Goal: Task Accomplishment & Management: Use online tool/utility

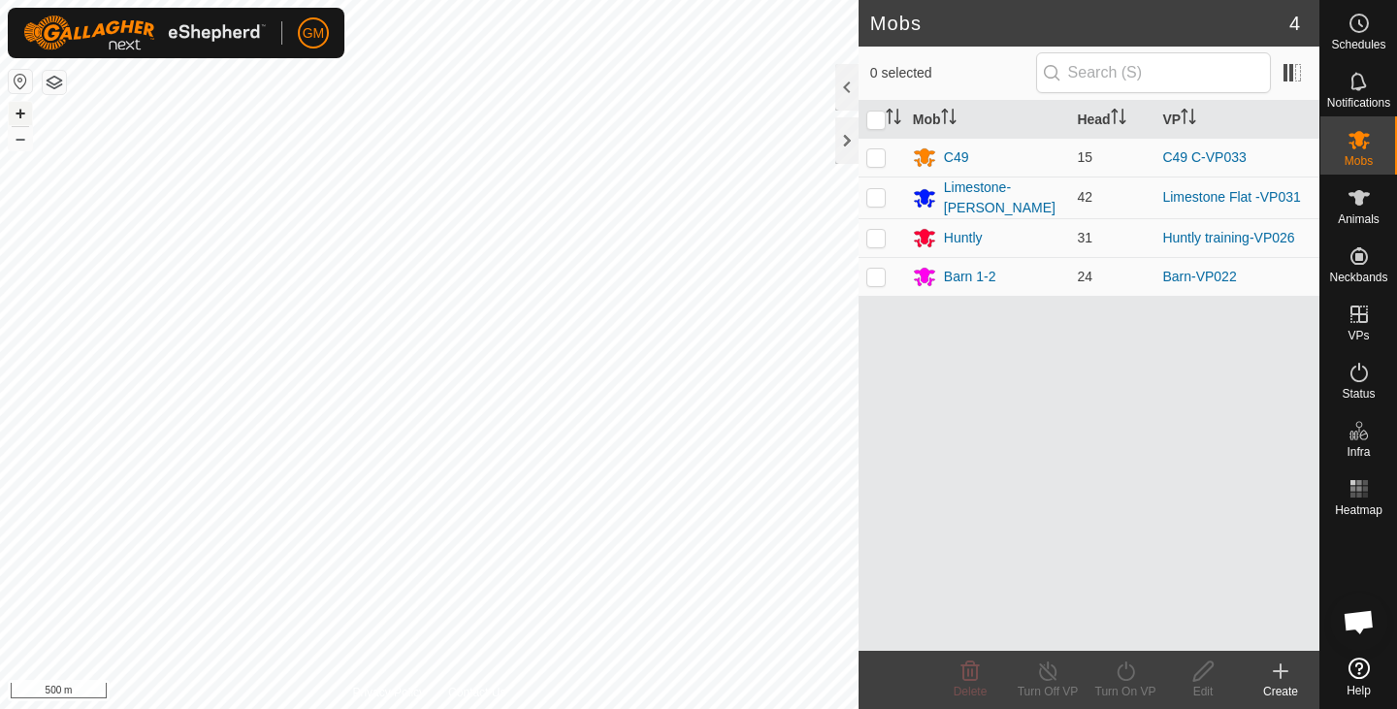
click at [16, 113] on button "+" at bounding box center [20, 113] width 23 height 23
click at [17, 109] on button "+" at bounding box center [20, 113] width 23 height 23
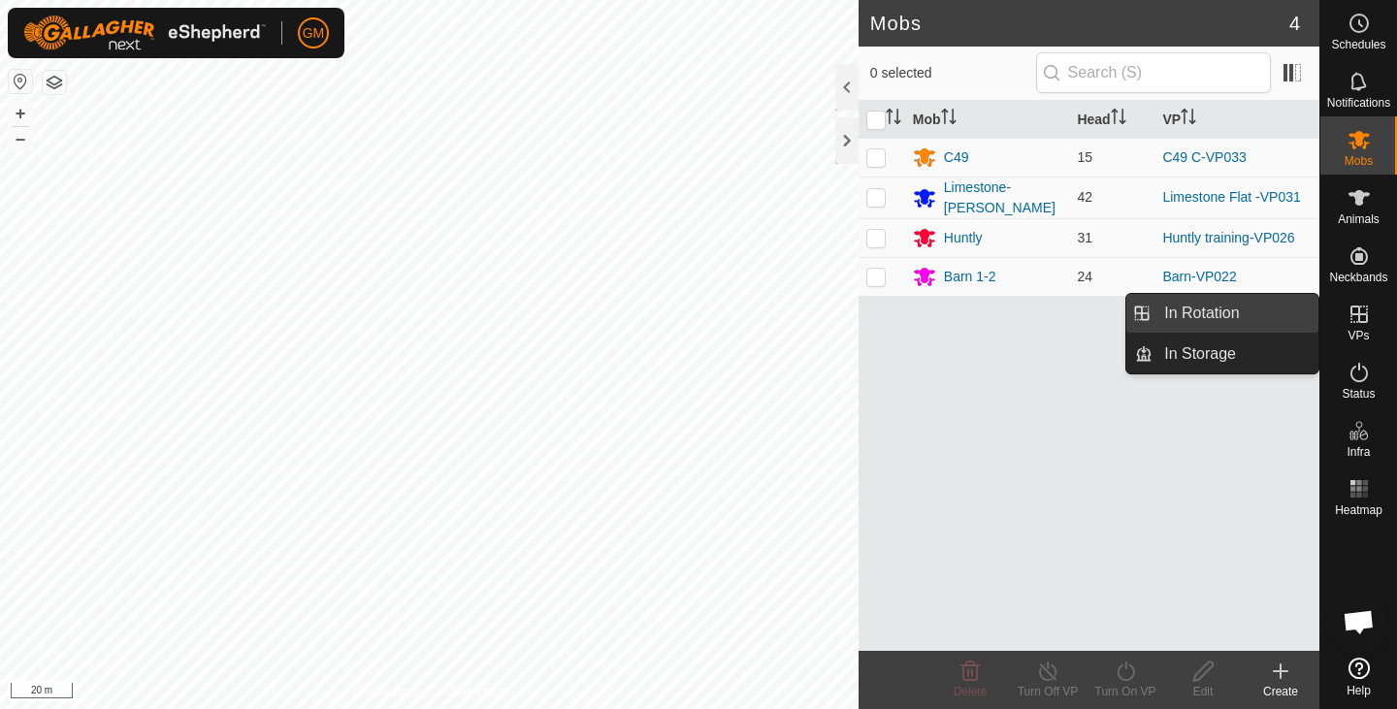
click at [1248, 312] on link "In Rotation" at bounding box center [1235, 313] width 166 height 39
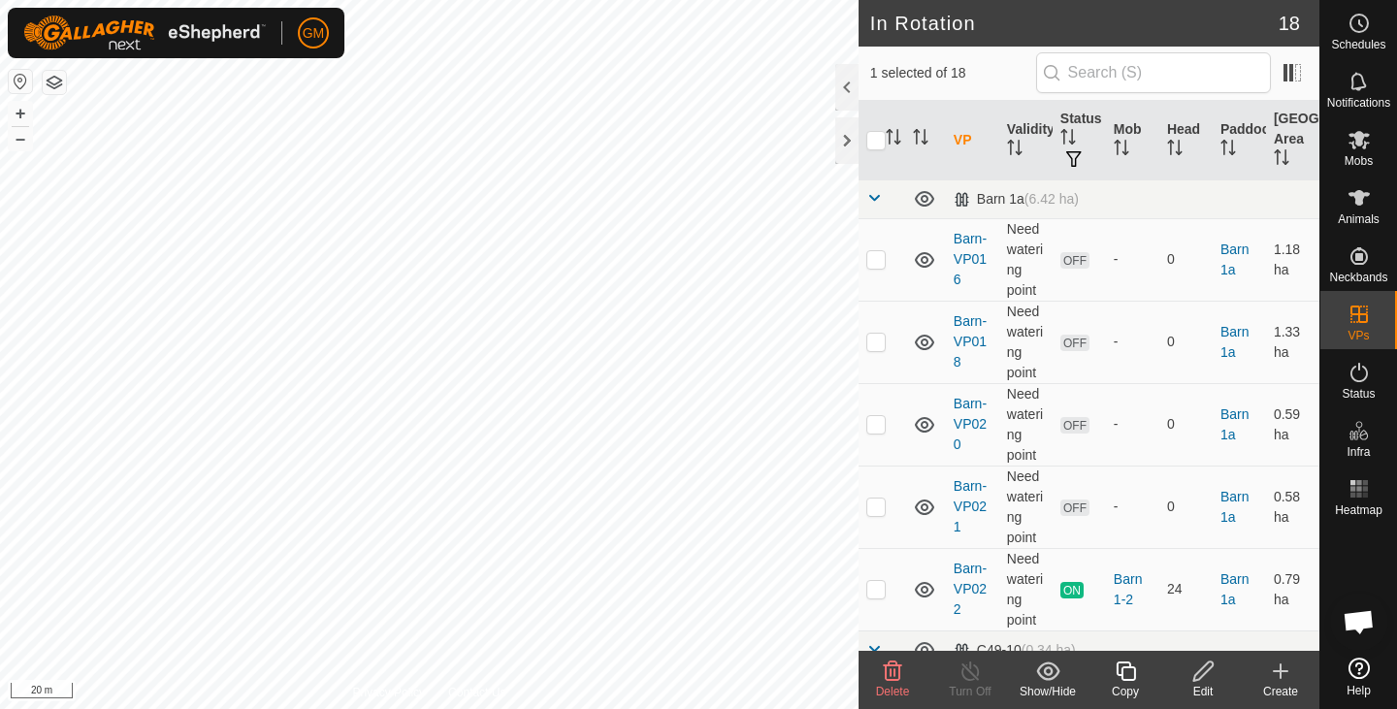
click at [890, 671] on icon at bounding box center [893, 671] width 18 height 19
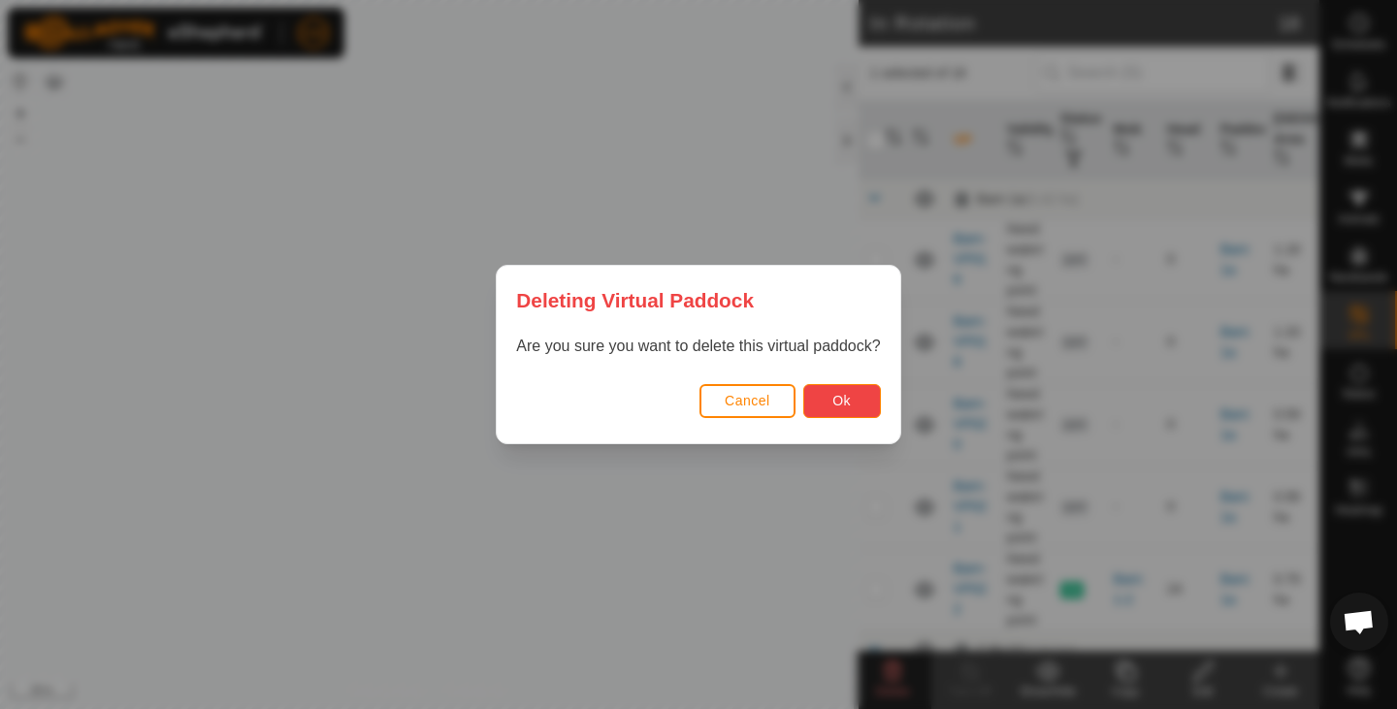
click at [825, 395] on button "Ok" at bounding box center [842, 401] width 78 height 34
checkbox input "false"
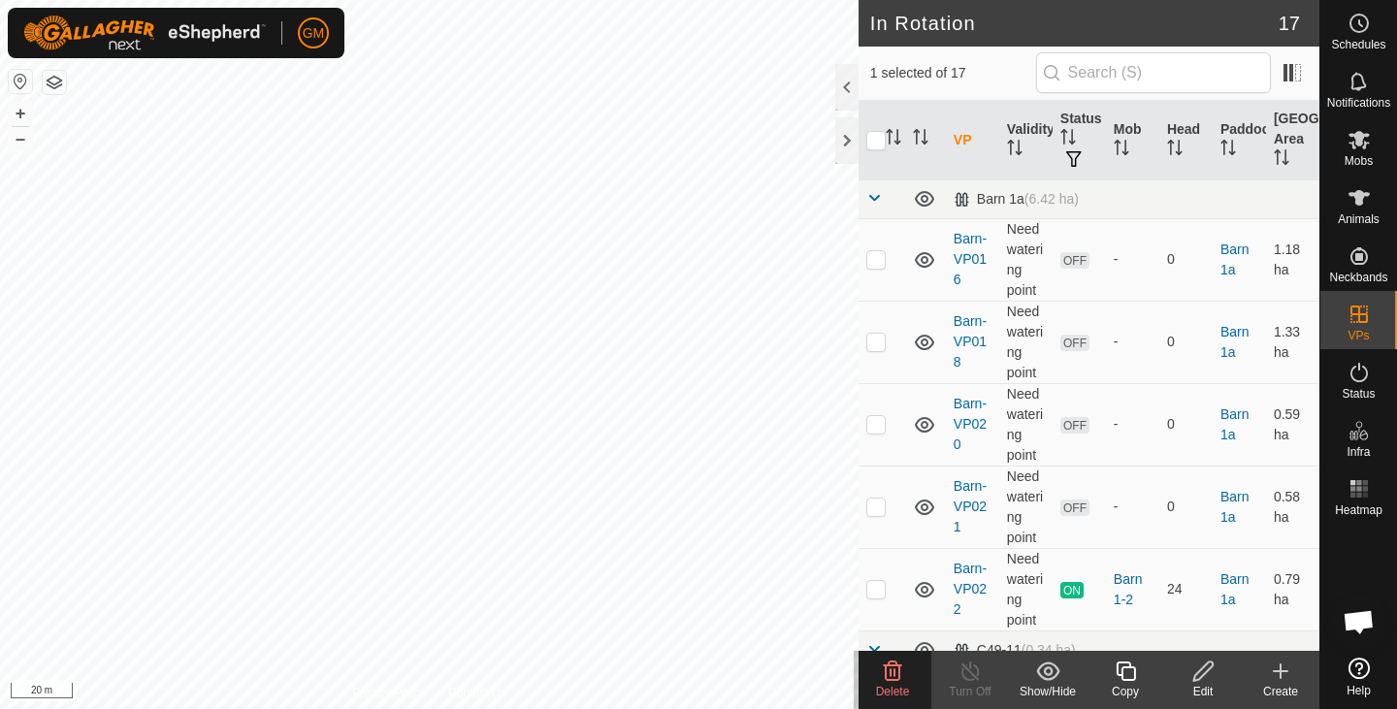
click at [893, 677] on icon at bounding box center [892, 671] width 23 height 23
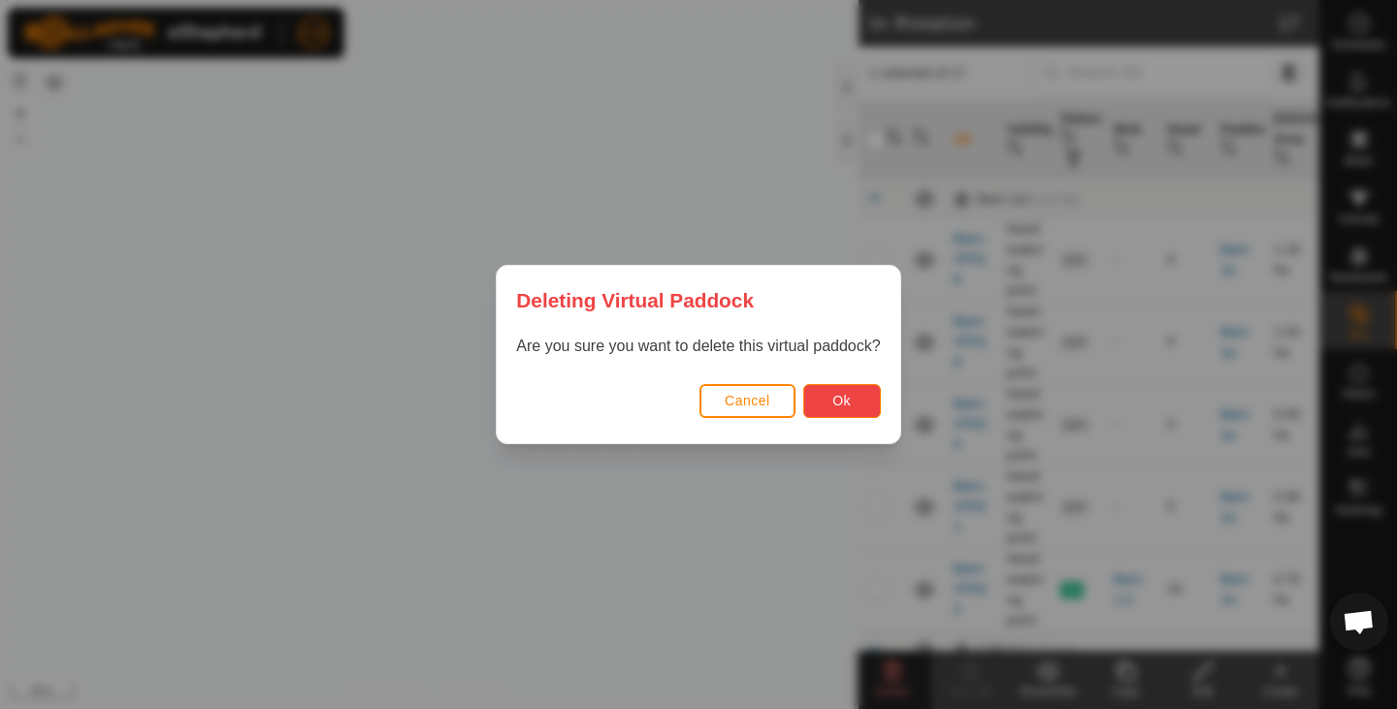
click at [834, 399] on span "Ok" at bounding box center [841, 401] width 18 height 16
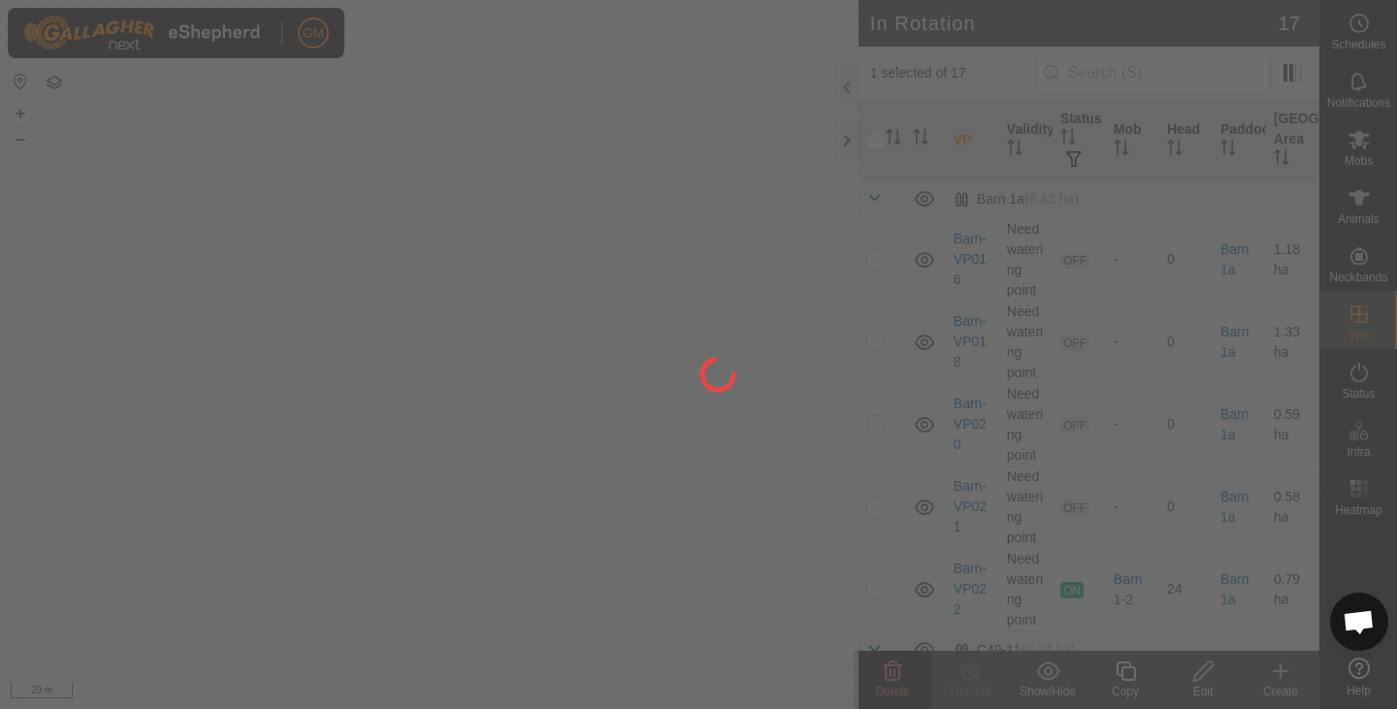
checkbox input "false"
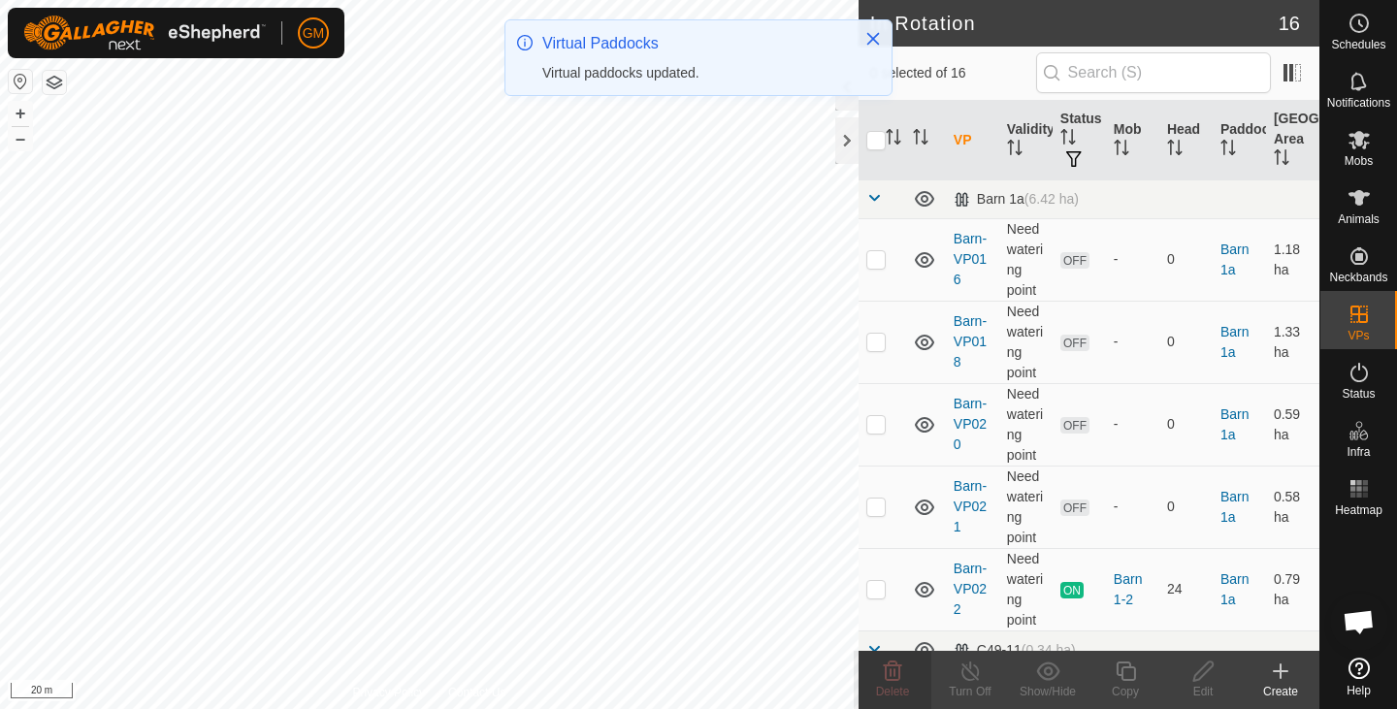
checkbox input "true"
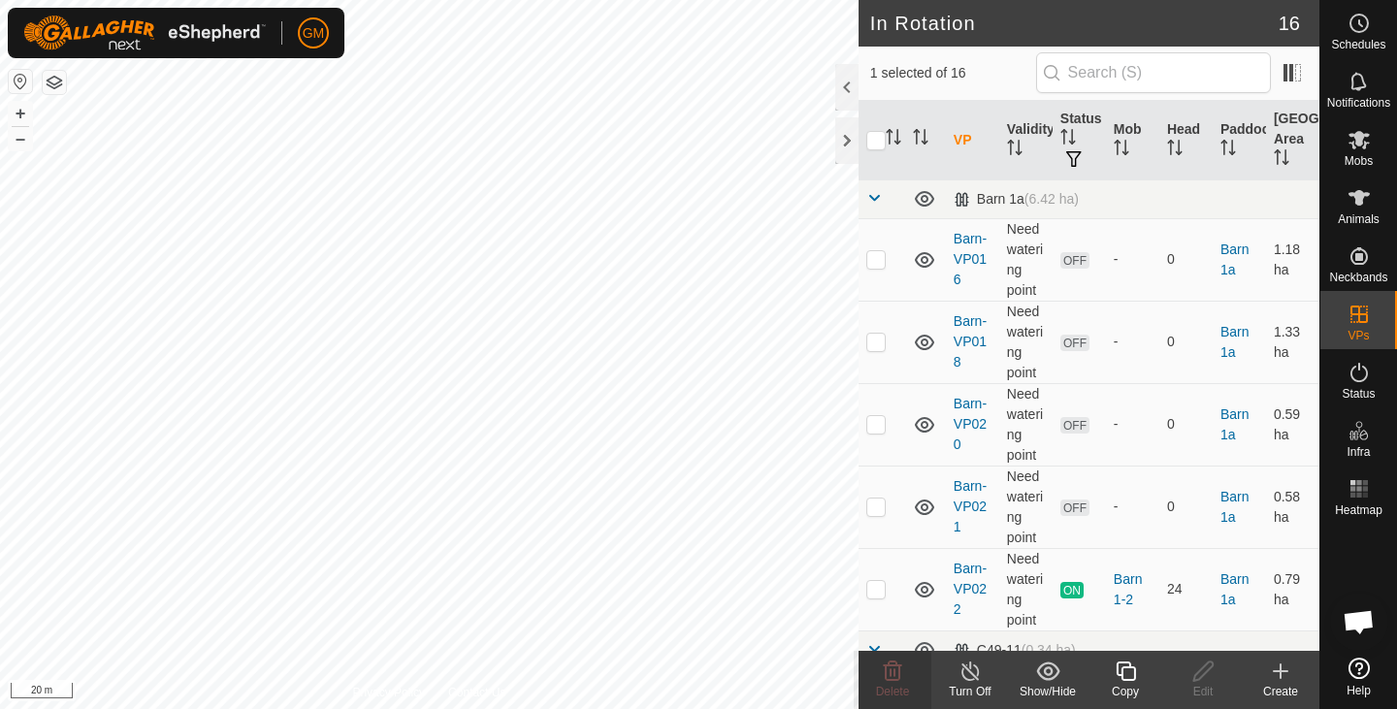
click at [1127, 678] on icon at bounding box center [1126, 671] width 24 height 23
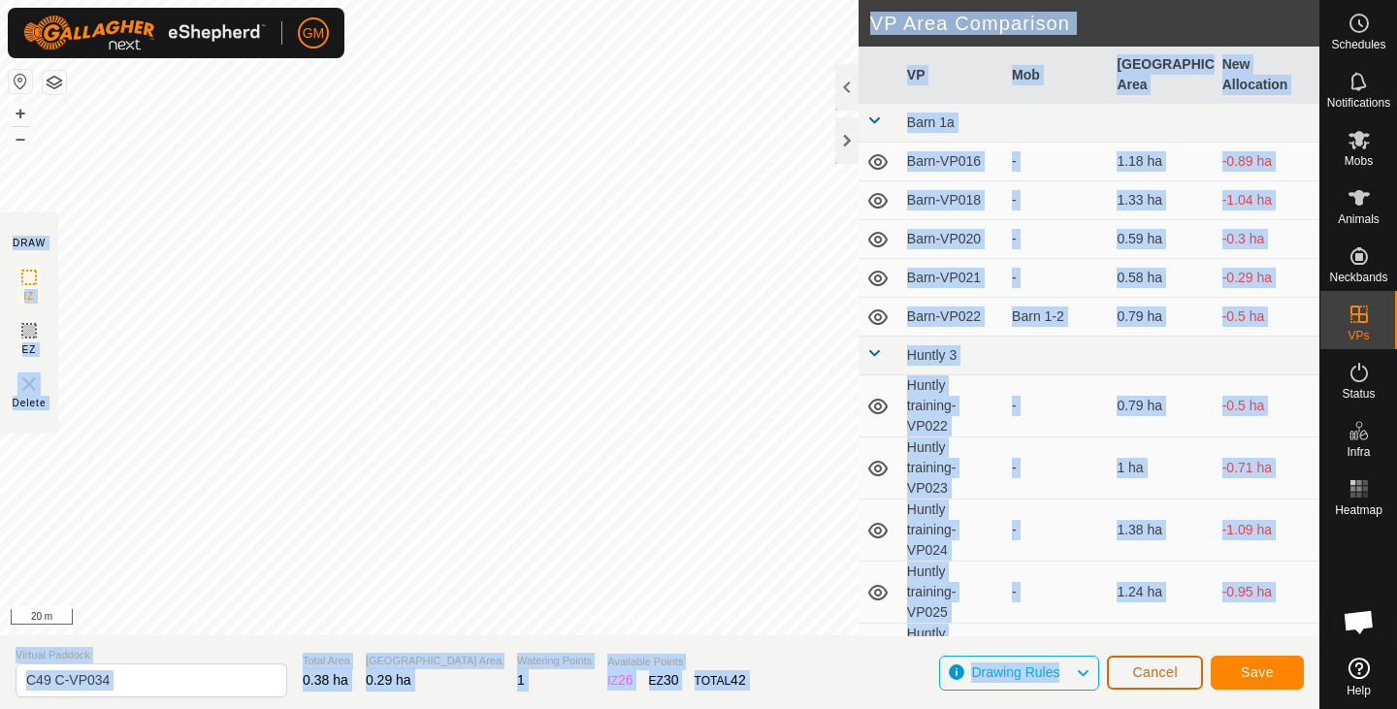
click at [1152, 674] on span "Cancel" at bounding box center [1155, 672] width 46 height 16
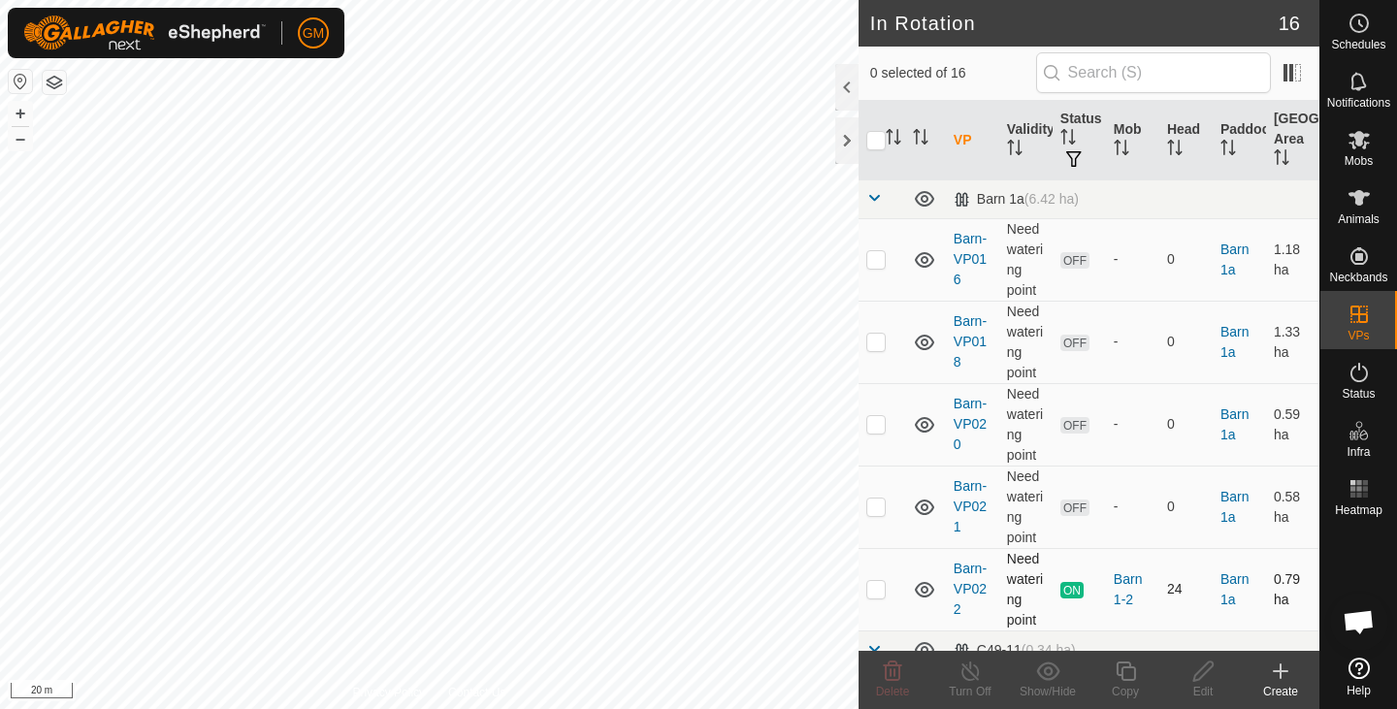
checkbox input "true"
click at [1122, 674] on icon at bounding box center [1126, 671] width 24 height 23
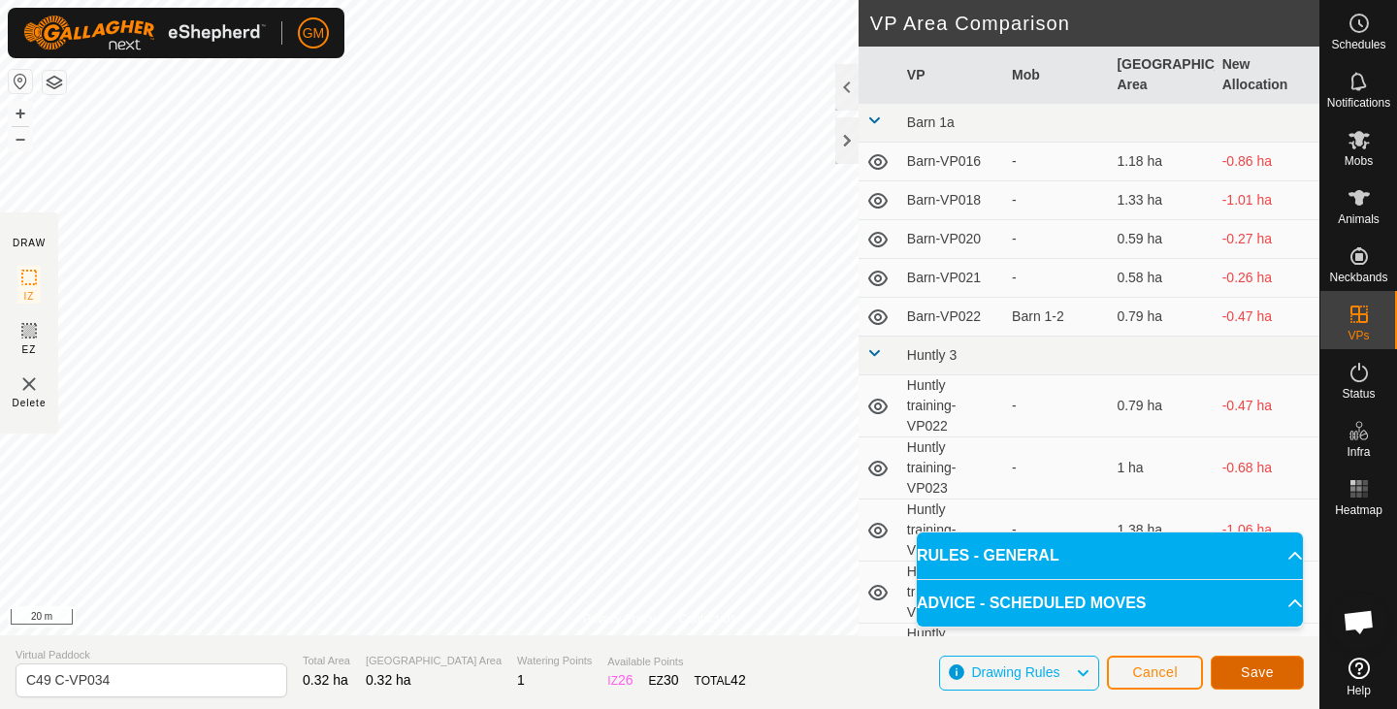
click at [1259, 669] on span "Save" at bounding box center [1257, 672] width 33 height 16
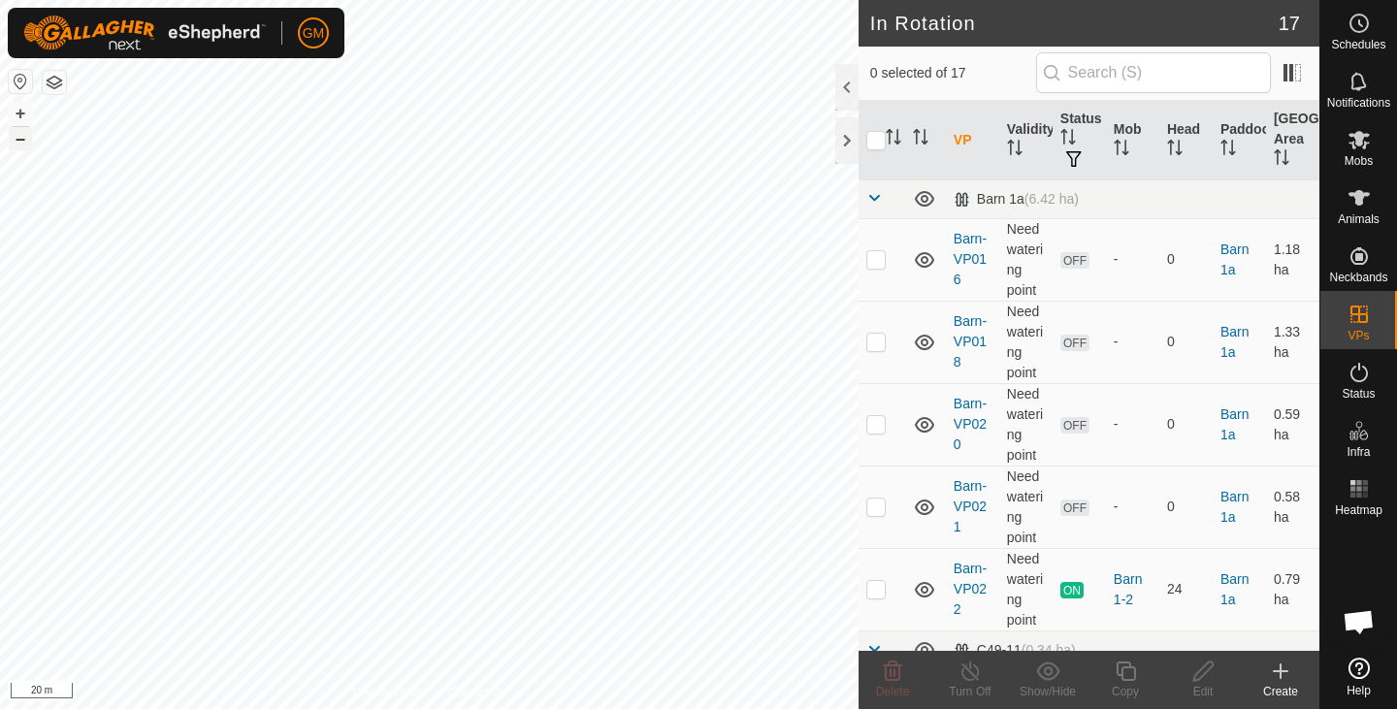
click at [19, 147] on button "–" at bounding box center [20, 138] width 23 height 23
checkbox input "true"
click at [1127, 670] on icon at bounding box center [1126, 671] width 24 height 23
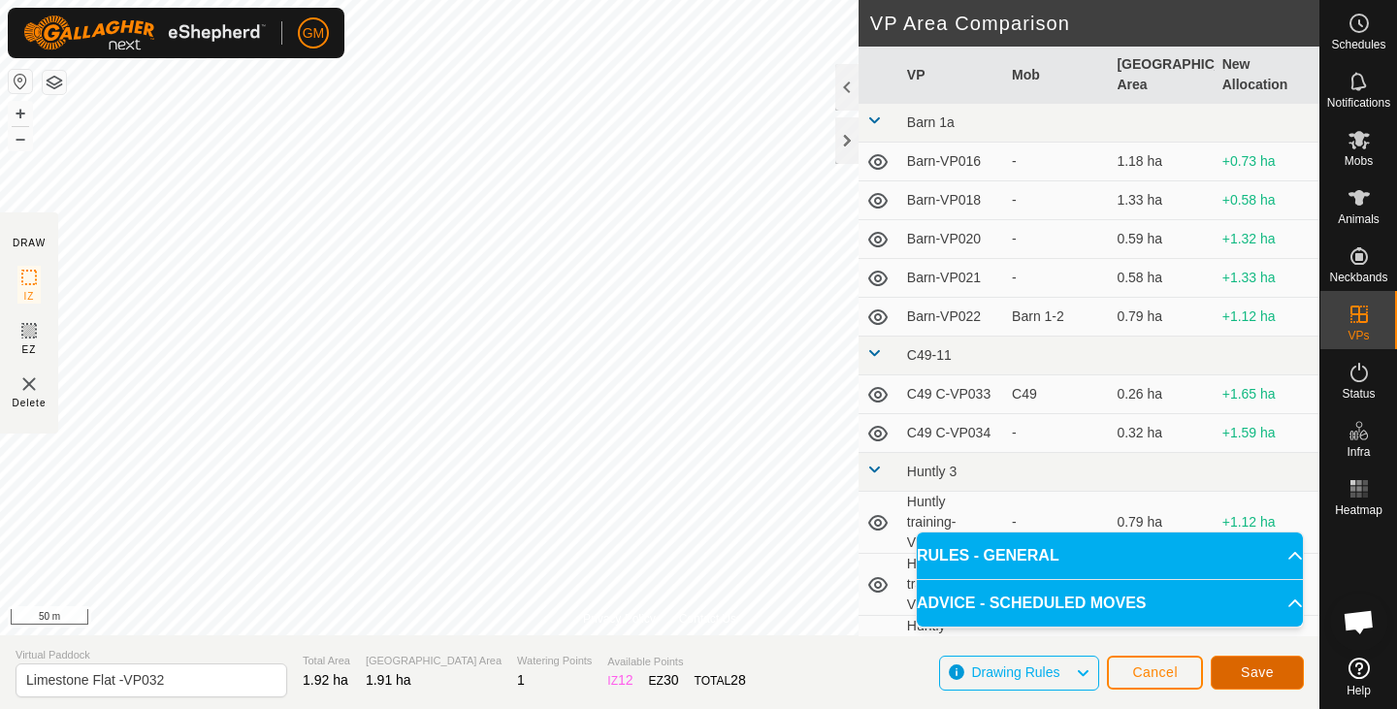
click at [1256, 673] on span "Save" at bounding box center [1257, 672] width 33 height 16
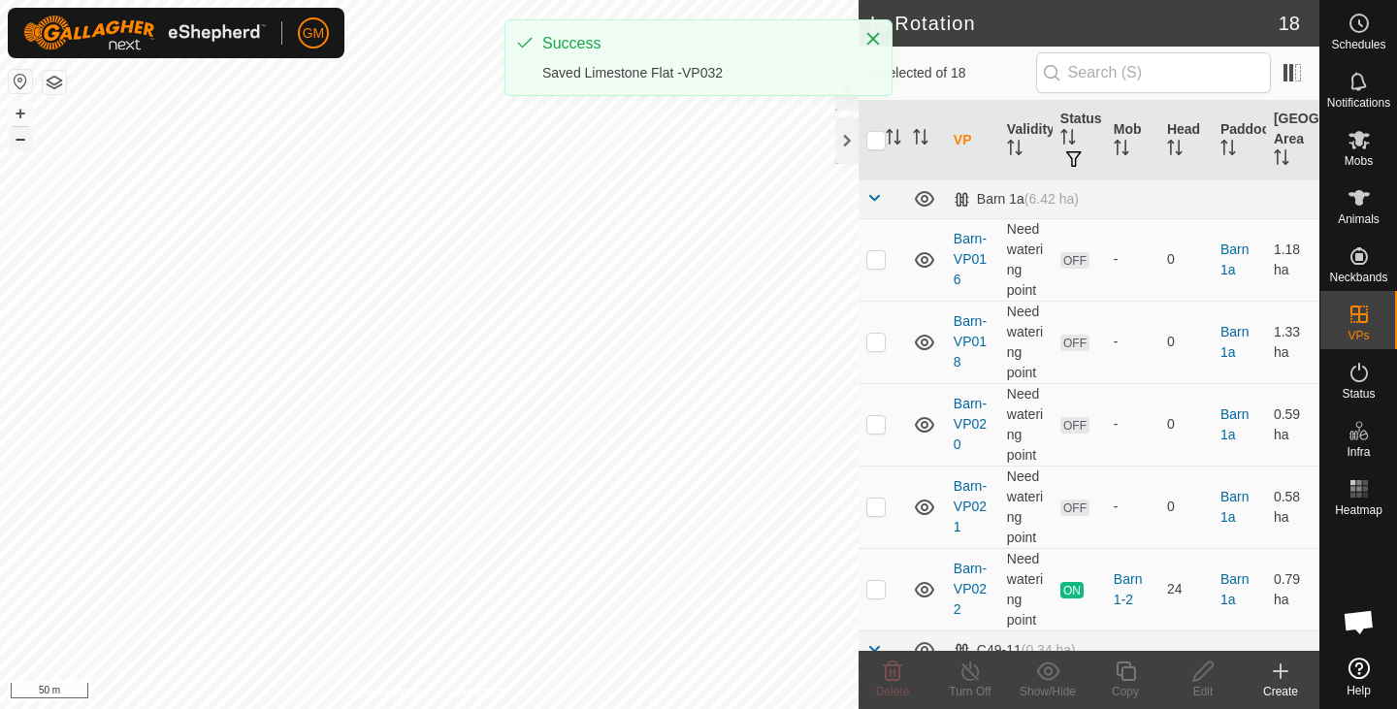
click at [24, 143] on button "–" at bounding box center [20, 138] width 23 height 23
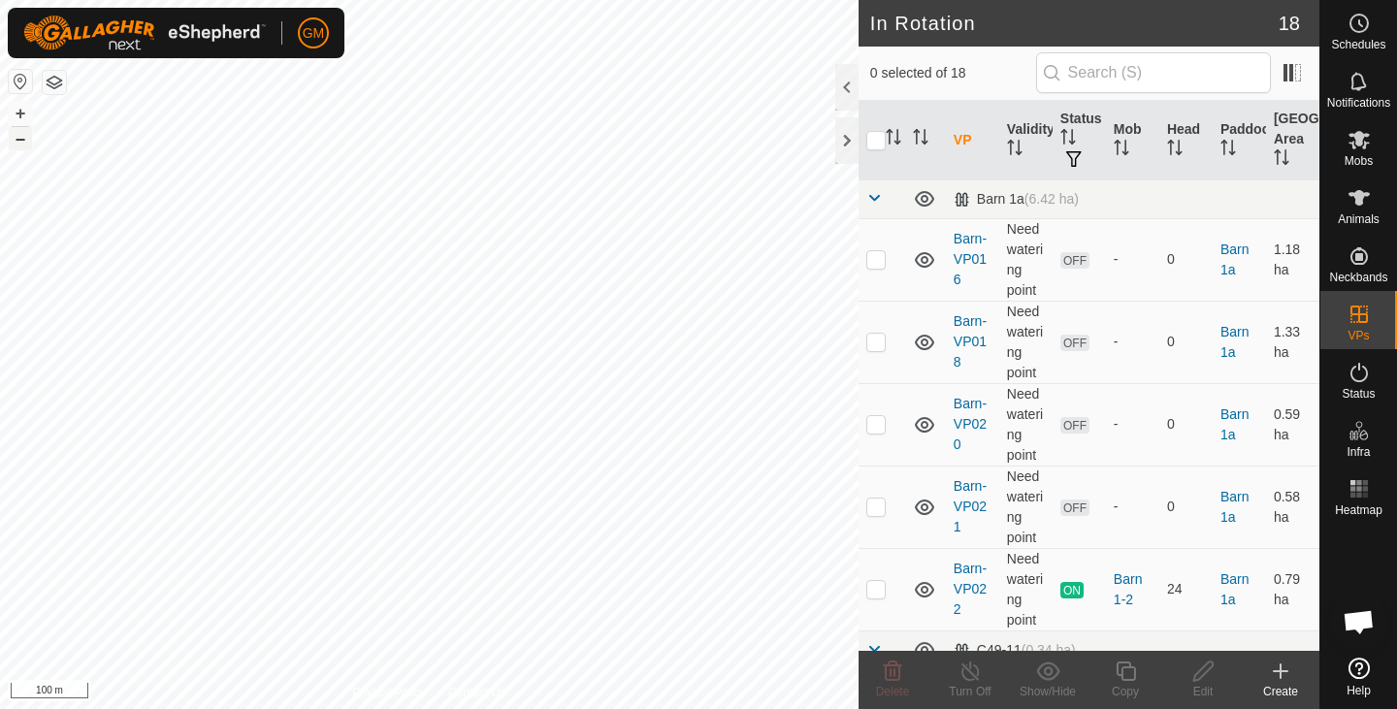
click at [24, 143] on button "–" at bounding box center [20, 138] width 23 height 23
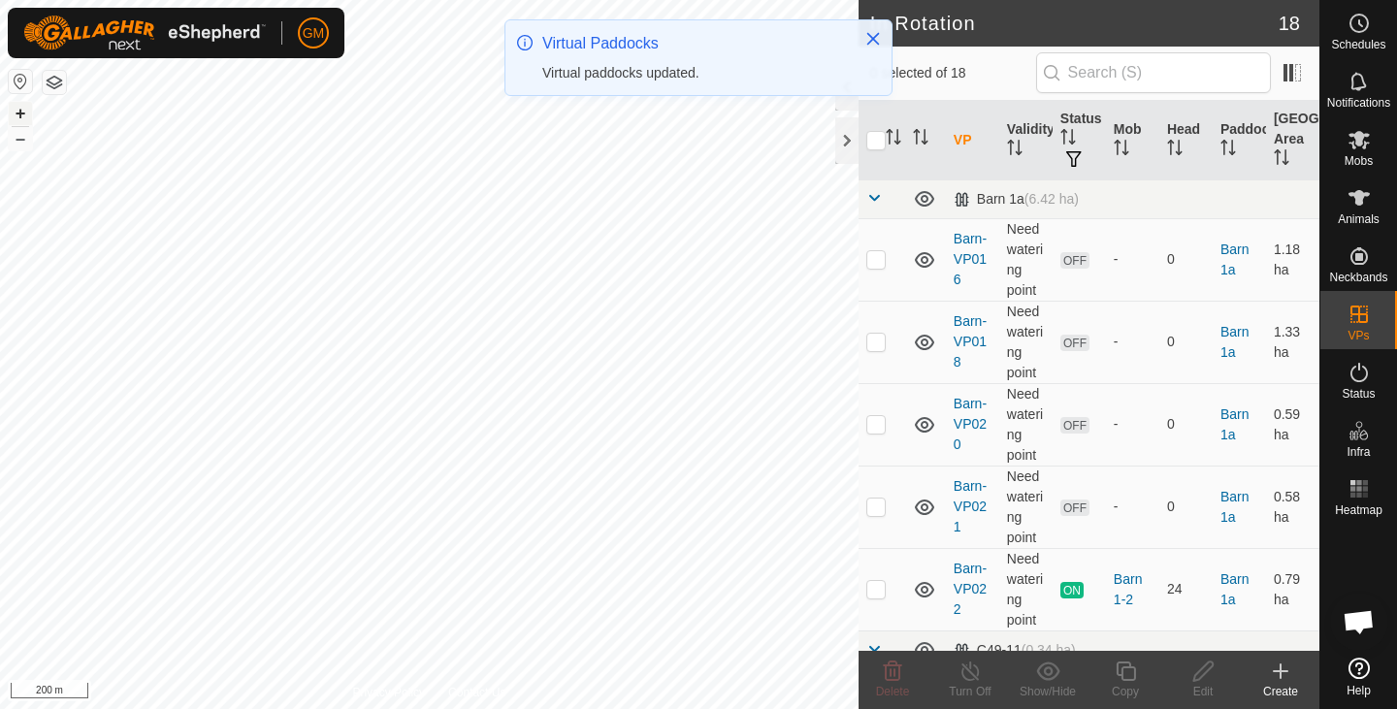
click at [26, 111] on button "+" at bounding box center [20, 113] width 23 height 23
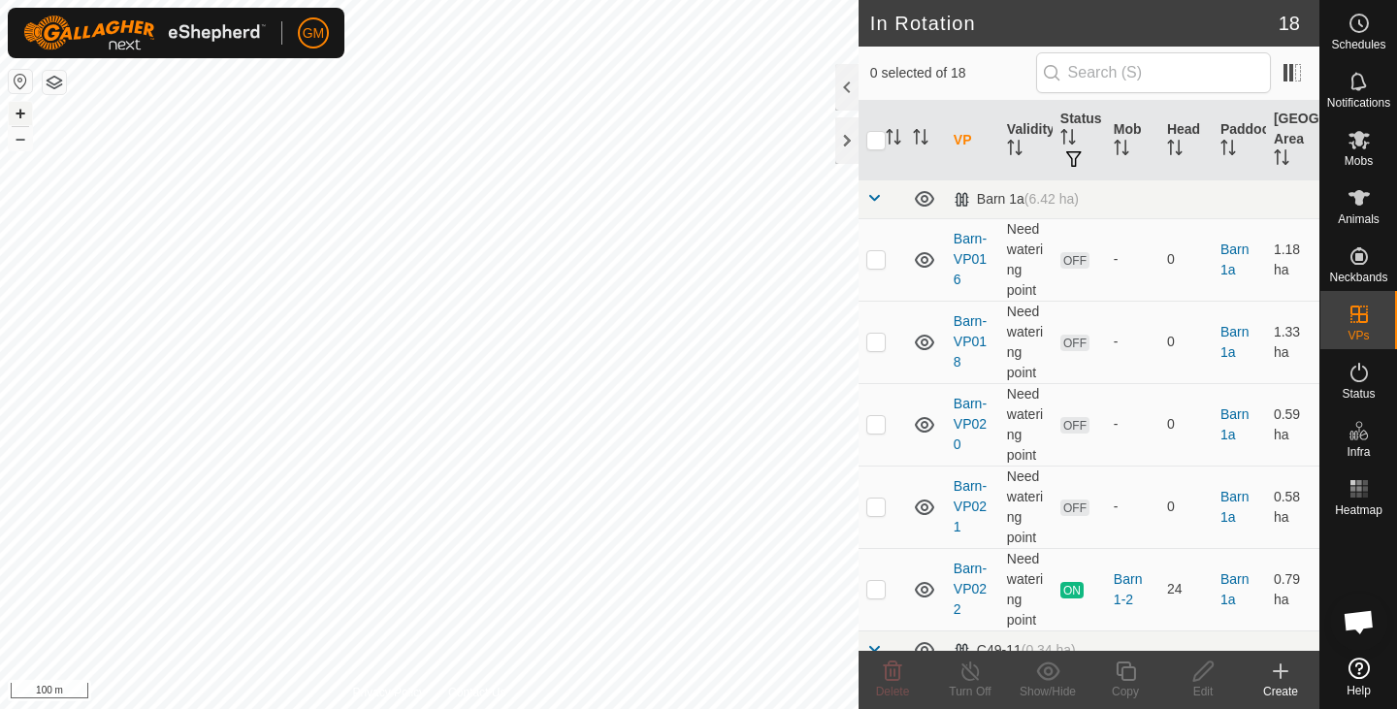
click at [26, 111] on button "+" at bounding box center [20, 113] width 23 height 23
checkbox input "true"
click at [1124, 682] on icon at bounding box center [1126, 671] width 24 height 23
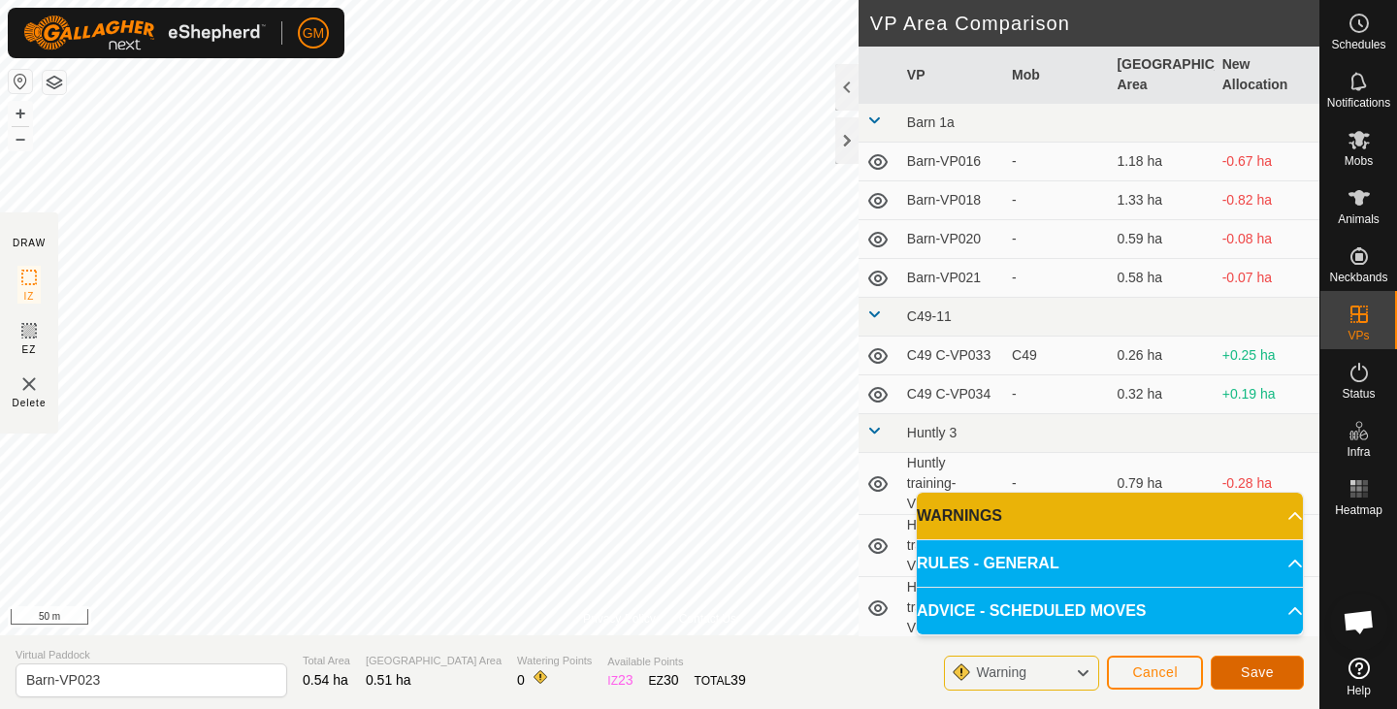
click at [1237, 667] on button "Save" at bounding box center [1257, 673] width 93 height 34
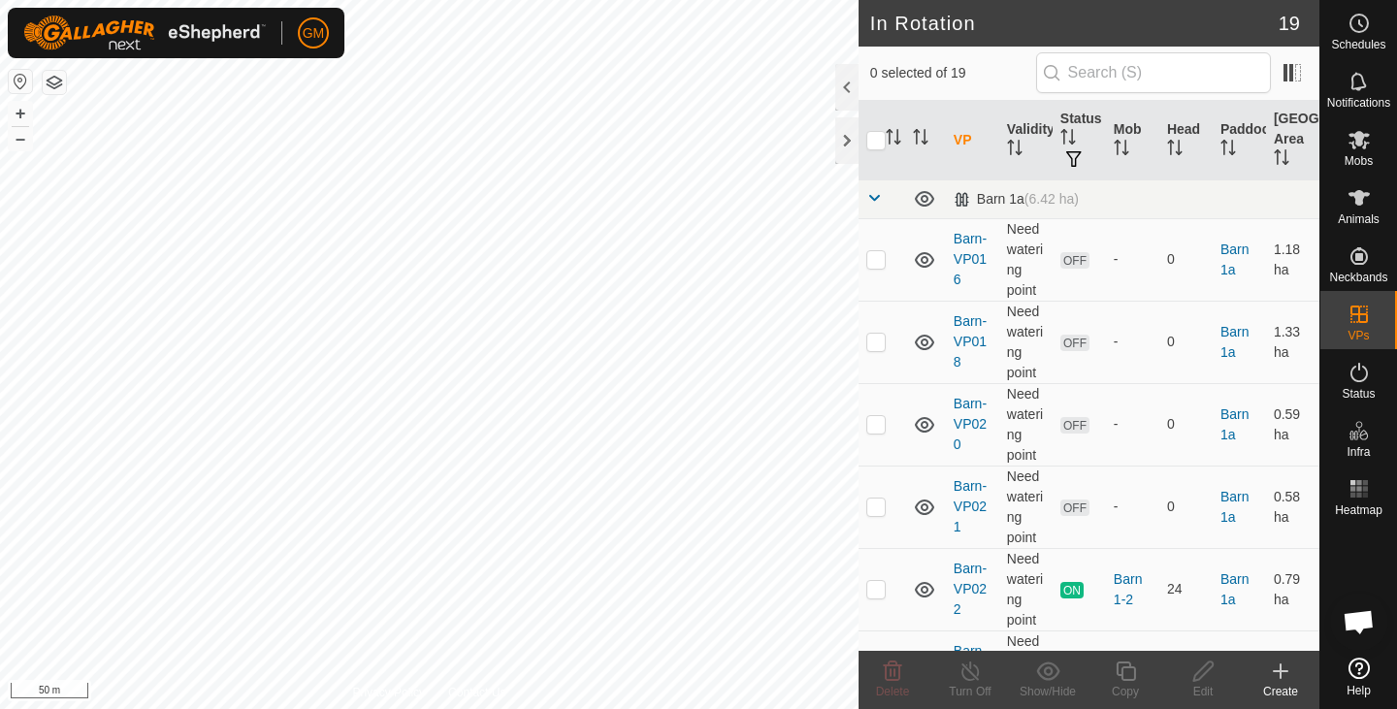
checkbox input "true"
click at [1120, 672] on icon at bounding box center [1126, 671] width 24 height 23
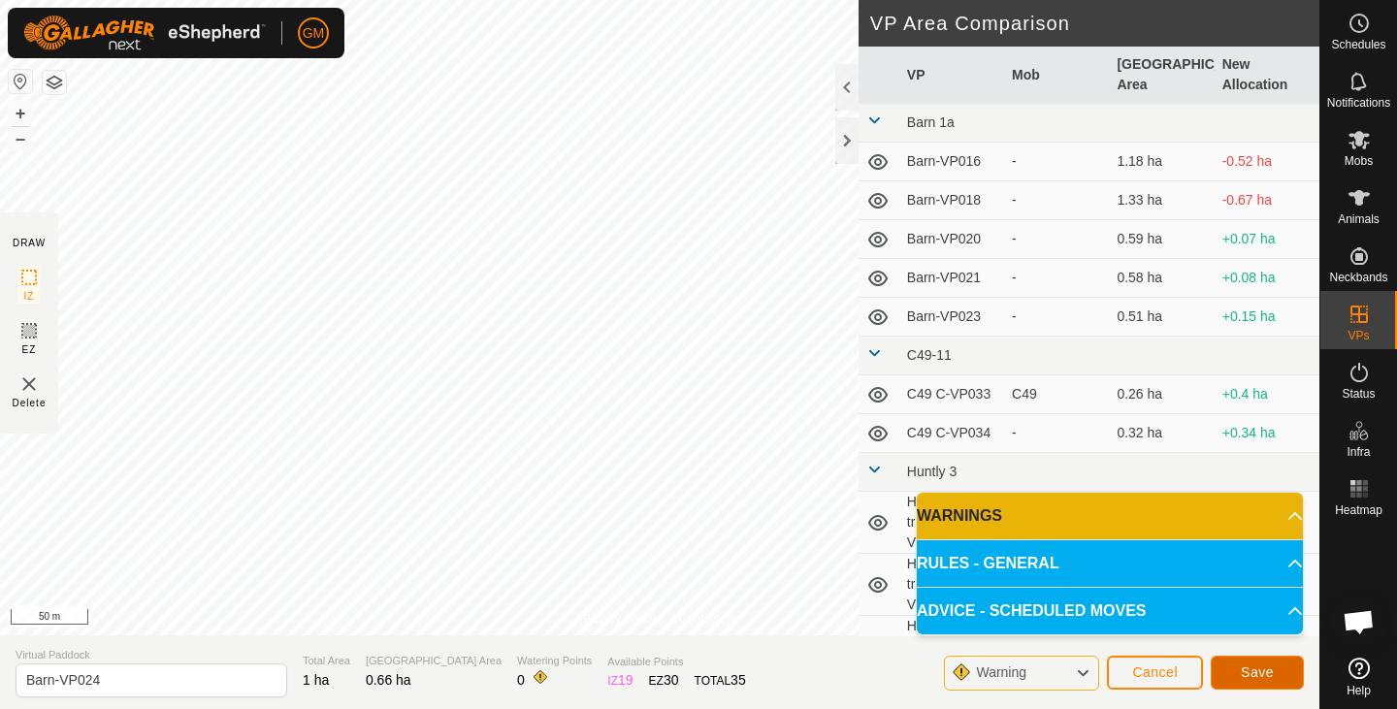
click at [1231, 672] on button "Save" at bounding box center [1257, 673] width 93 height 34
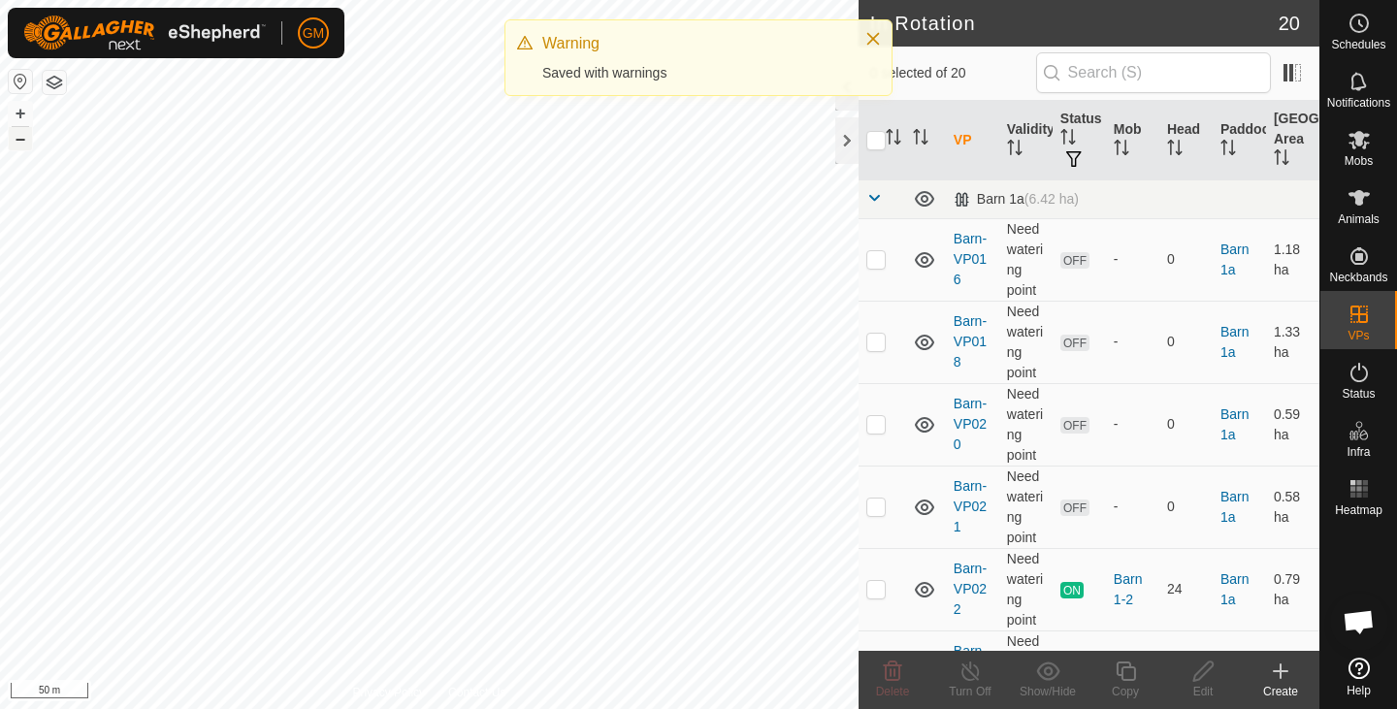
click at [20, 144] on button "–" at bounding box center [20, 138] width 23 height 23
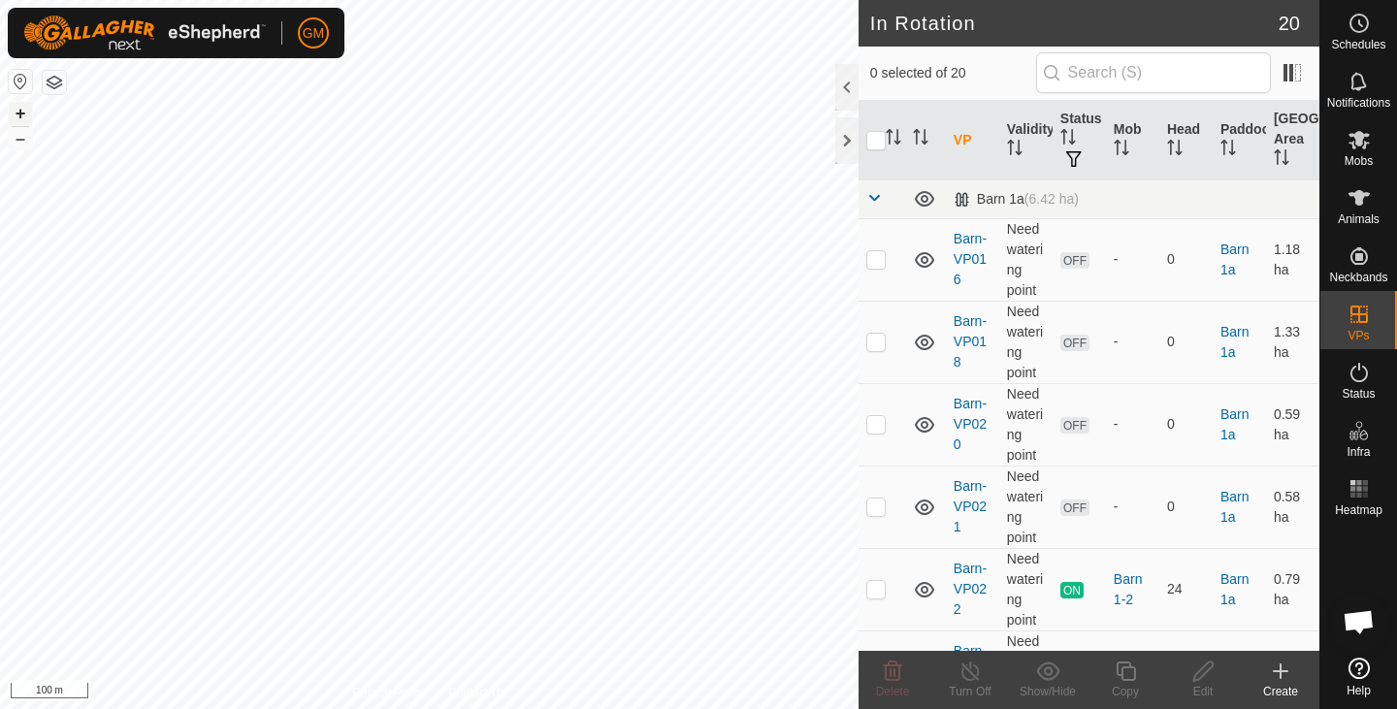
click at [15, 112] on button "+" at bounding box center [20, 113] width 23 height 23
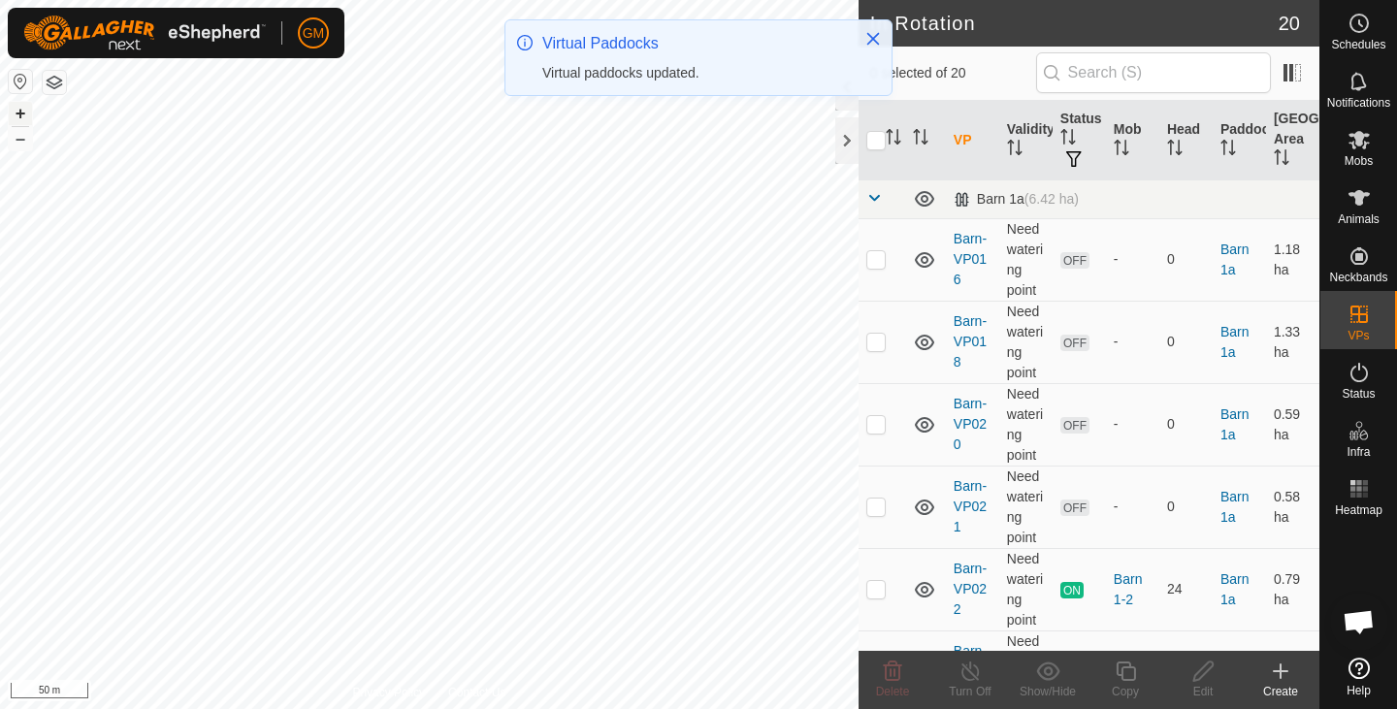
click at [15, 112] on button "+" at bounding box center [20, 113] width 23 height 23
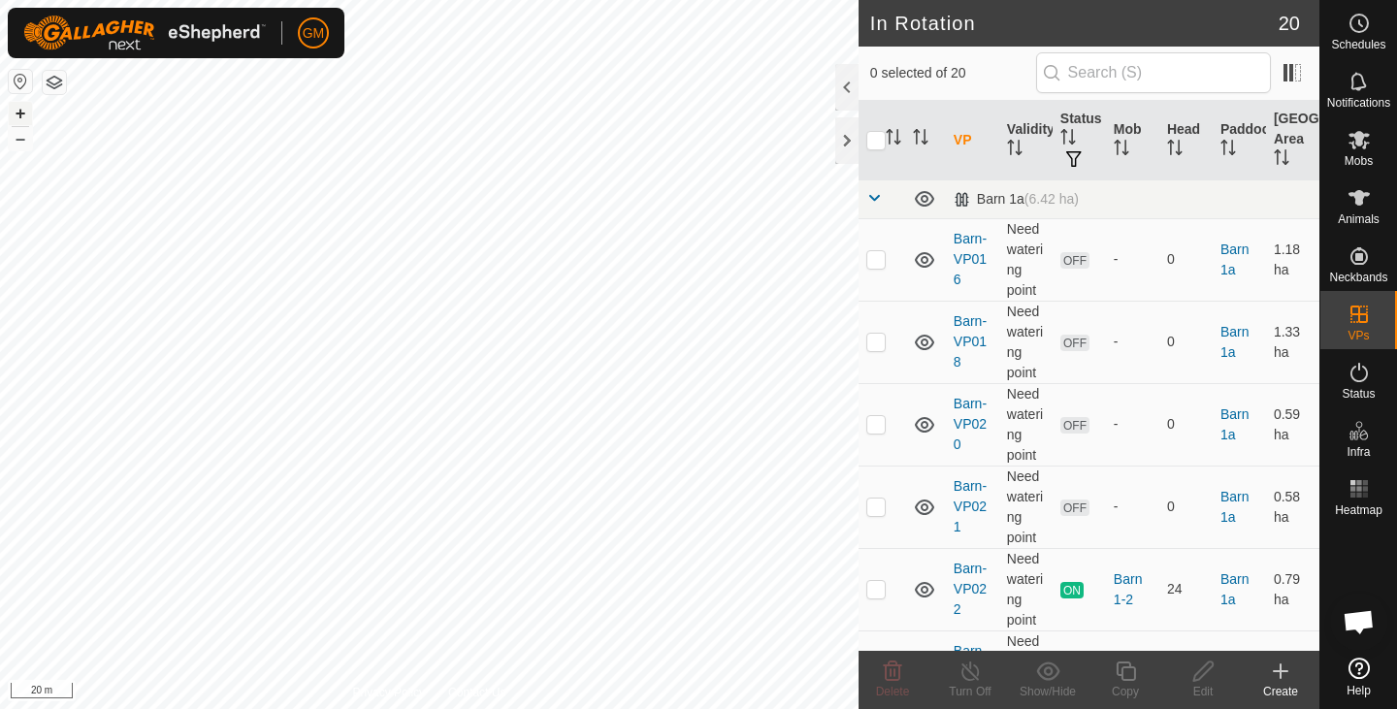
checkbox input "true"
click at [1128, 677] on icon at bounding box center [1126, 671] width 24 height 23
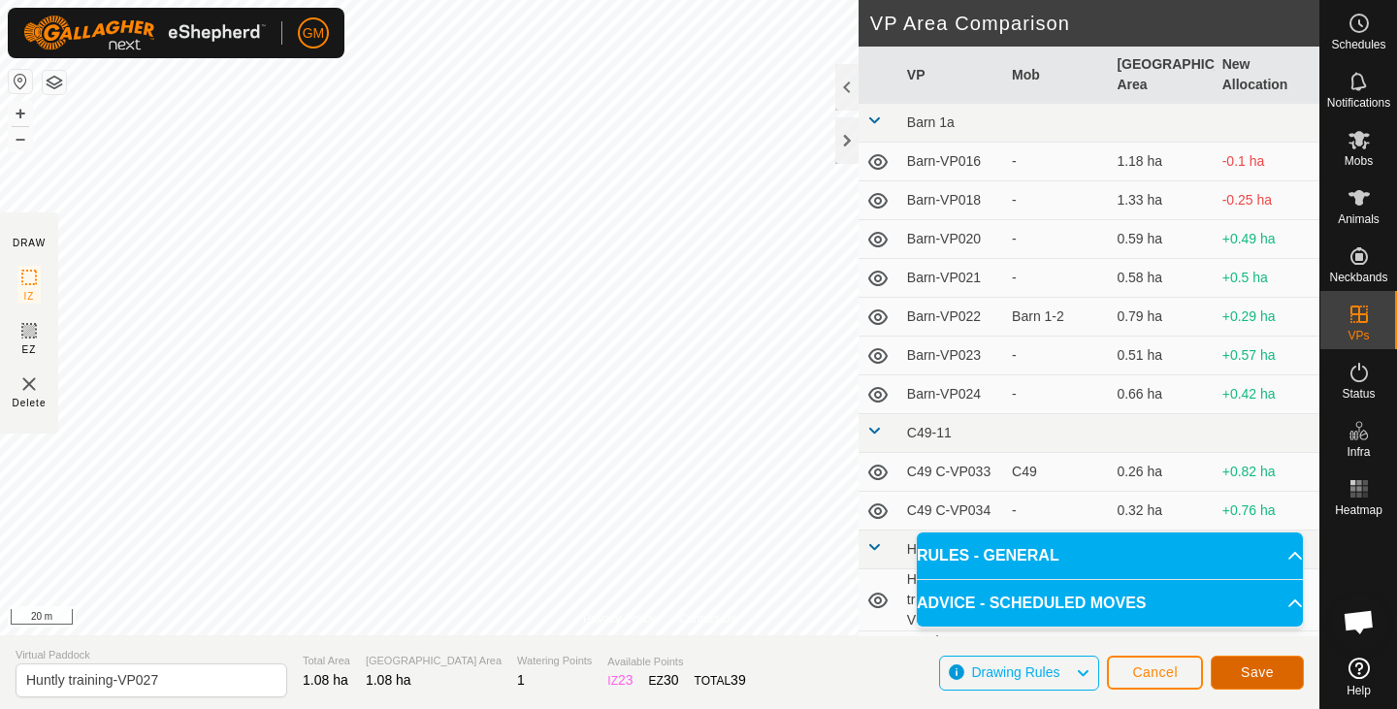
click at [1268, 668] on span "Save" at bounding box center [1257, 672] width 33 height 16
